Goal: Subscribe to service/newsletter

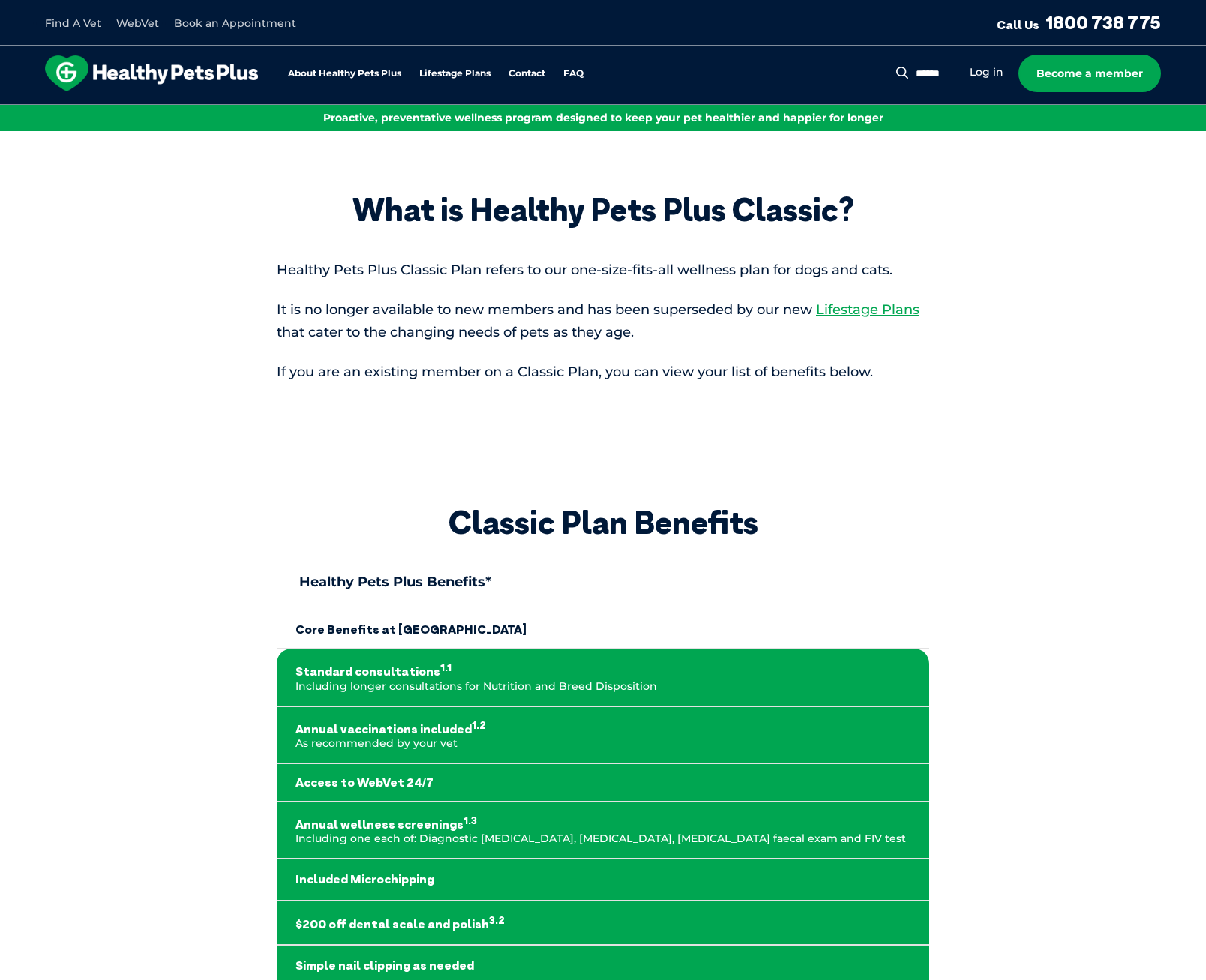
click at [161, 85] on img at bounding box center [151, 74] width 213 height 36
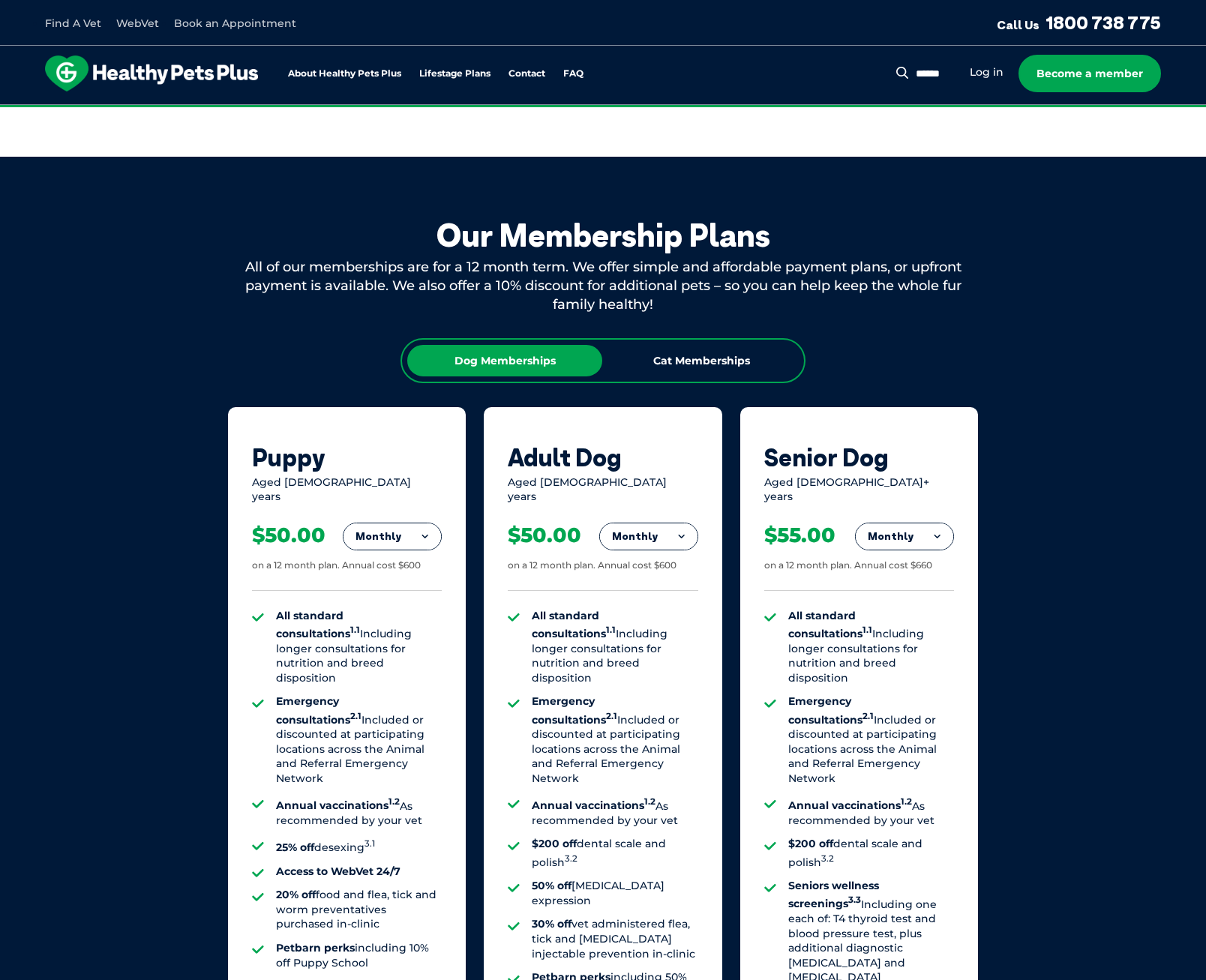
scroll to position [749, 0]
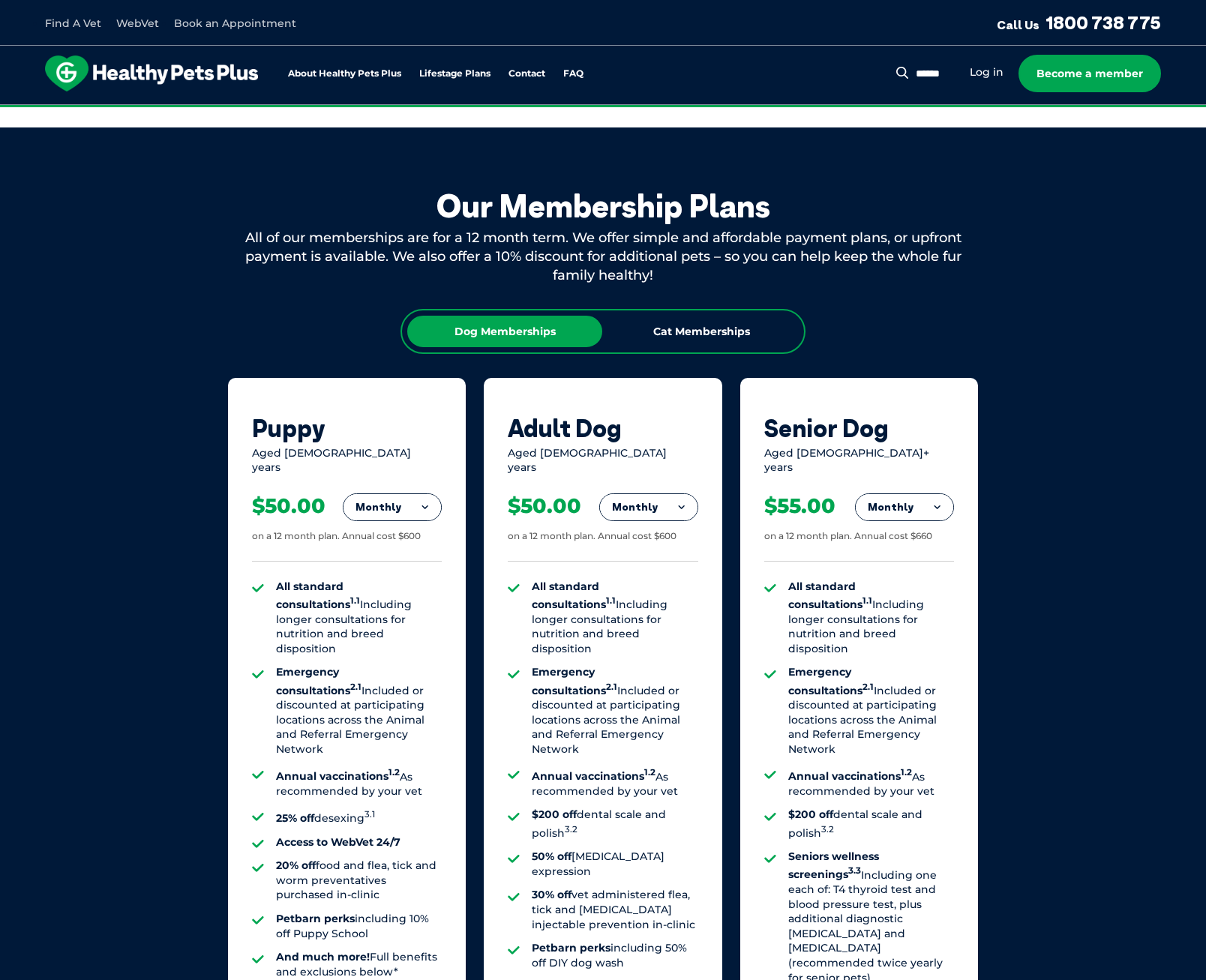
click at [417, 509] on div "Monthly Fortnightly Monthly Yearly" at bounding box center [393, 507] width 99 height 28
drag, startPoint x: 417, startPoint y: 509, endPoint x: 404, endPoint y: 504, distance: 13.9
click at [404, 504] on button "Monthly" at bounding box center [393, 507] width 98 height 27
click at [386, 528] on li "Fortnightly" at bounding box center [393, 539] width 98 height 36
click at [639, 494] on button "Fortnightly" at bounding box center [645, 507] width 106 height 27
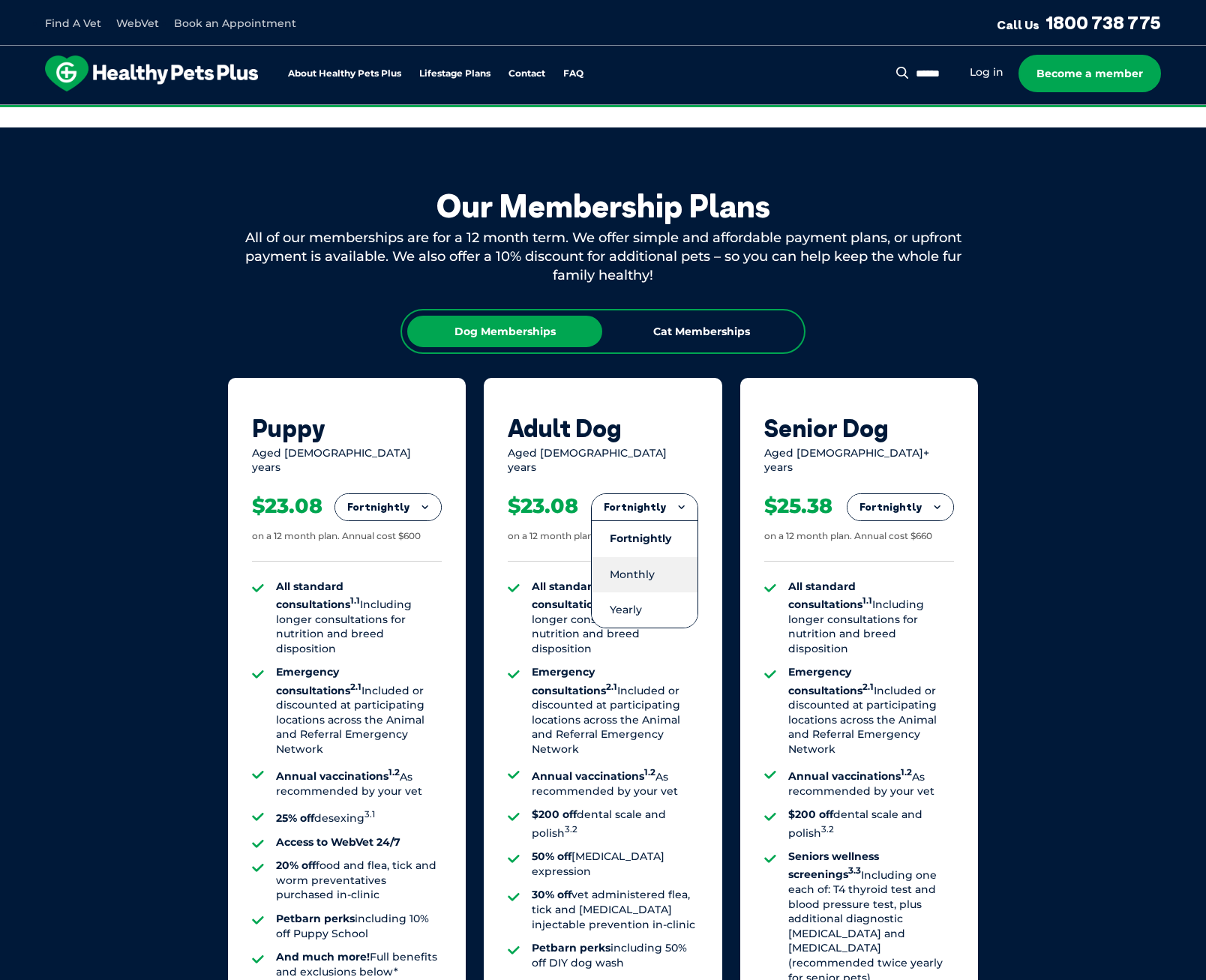
click at [650, 557] on li "Monthly" at bounding box center [645, 574] width 106 height 36
click at [658, 481] on div "Monthly Fortnightly Monthly Yearly $23.08 on a 12 month plan. Annual cost $600 …" at bounding box center [603, 778] width 190 height 605
drag, startPoint x: 658, startPoint y: 481, endPoint x: 670, endPoint y: 501, distance: 23.3
click at [670, 500] on button "Monthly" at bounding box center [649, 507] width 98 height 27
click at [653, 592] on li "Yearly" at bounding box center [649, 610] width 98 height 36
